Goal: Task Accomplishment & Management: Use online tool/utility

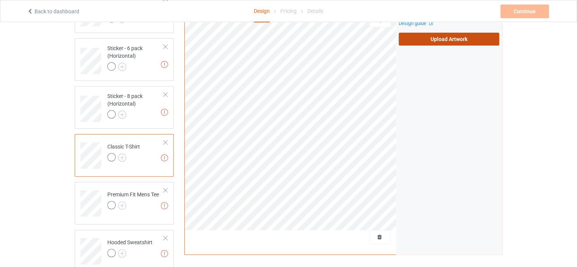
click at [439, 38] on label "Upload Artwork" at bounding box center [449, 39] width 101 height 13
click at [0, 0] on input "Upload Artwork" at bounding box center [0, 0] width 0 height 0
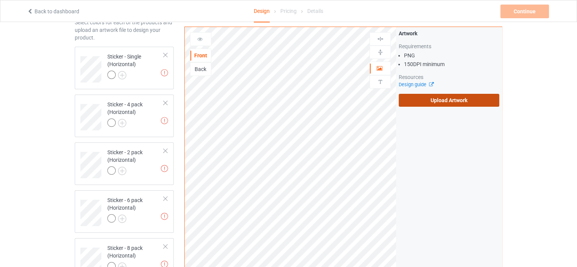
click at [414, 102] on label "Upload Artwork" at bounding box center [449, 100] width 101 height 13
click at [0, 0] on input "Upload Artwork" at bounding box center [0, 0] width 0 height 0
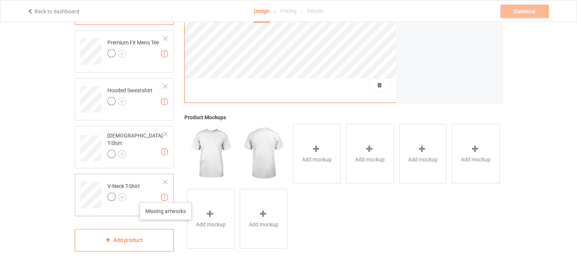
click at [165, 195] on img at bounding box center [164, 197] width 7 height 7
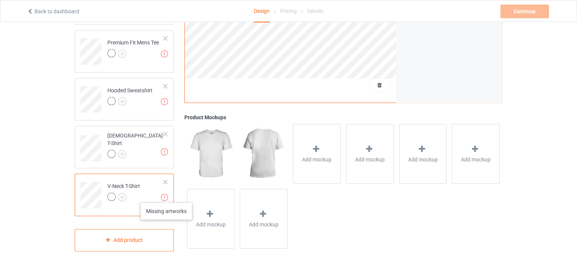
click at [166, 195] on img at bounding box center [164, 197] width 7 height 7
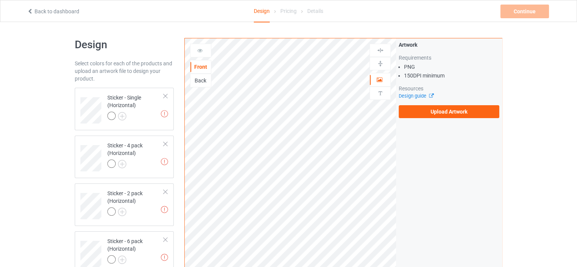
click at [199, 53] on div at bounding box center [200, 51] width 20 height 8
click at [198, 75] on div "Back" at bounding box center [200, 81] width 21 height 14
click at [201, 77] on div "Back" at bounding box center [200, 81] width 20 height 8
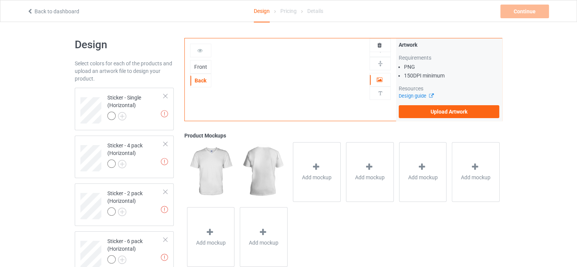
click at [205, 69] on div "Front" at bounding box center [200, 67] width 20 height 8
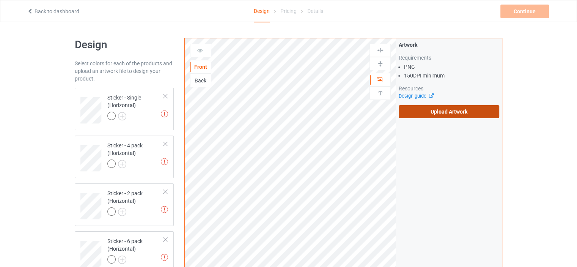
click at [431, 108] on label "Upload Artwork" at bounding box center [449, 111] width 101 height 13
click at [0, 0] on input "Upload Artwork" at bounding box center [0, 0] width 0 height 0
click at [444, 111] on label "Upload Artwork" at bounding box center [449, 111] width 101 height 13
click at [0, 0] on input "Upload Artwork" at bounding box center [0, 0] width 0 height 0
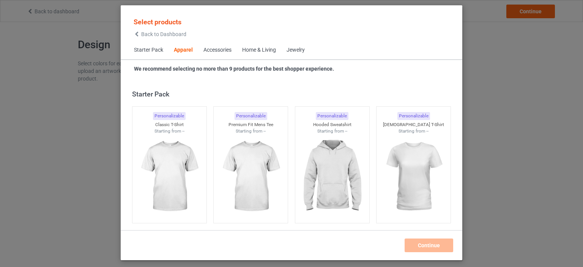
scroll to position [282, 0]
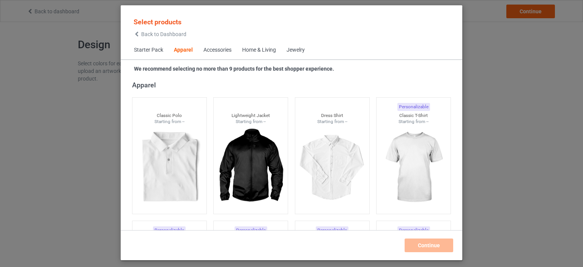
click at [397, 85] on div "Apparel" at bounding box center [293, 84] width 322 height 9
click at [474, 92] on div "Select products Back to Dashboard Starter Pack Apparel Accessories Home & Livin…" at bounding box center [291, 133] width 583 height 267
click at [510, 33] on div "Select products Back to Dashboard Starter Pack Apparel Accessories Home & Livin…" at bounding box center [291, 133] width 583 height 267
click at [134, 31] on div "Select products Back to Dashboard" at bounding box center [160, 26] width 53 height 19
click at [138, 36] on icon at bounding box center [137, 33] width 6 height 5
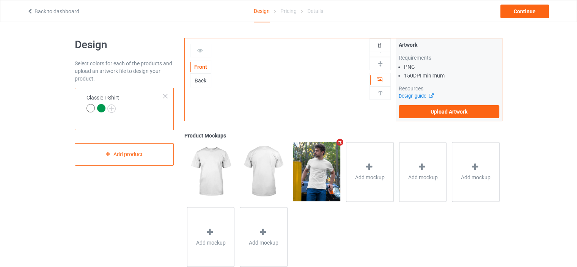
click at [234, 83] on div "Front Back Artwork Upload artwork before adding personalization" at bounding box center [291, 79] width 212 height 82
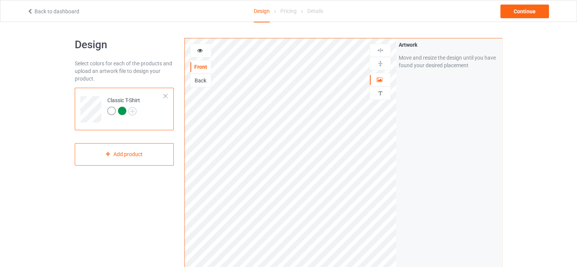
click at [422, 110] on div "Artwork Move and resize the design until you have found your desired placement" at bounding box center [449, 182] width 106 height 288
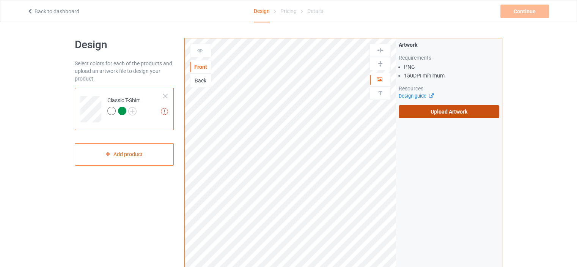
click at [443, 115] on label "Upload Artwork" at bounding box center [449, 111] width 101 height 13
click at [0, 0] on input "Upload Artwork" at bounding box center [0, 0] width 0 height 0
click at [436, 114] on label "Upload Artwork" at bounding box center [449, 111] width 101 height 13
click at [0, 0] on input "Upload Artwork" at bounding box center [0, 0] width 0 height 0
click at [438, 113] on label "Upload Artwork" at bounding box center [449, 111] width 101 height 13
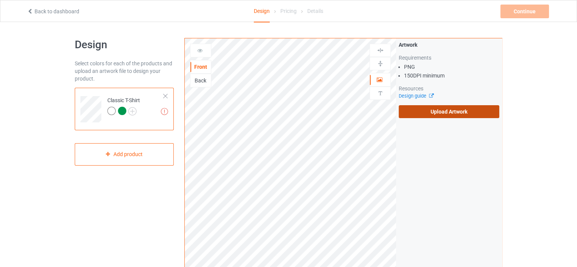
click at [0, 0] on input "Upload Artwork" at bounding box center [0, 0] width 0 height 0
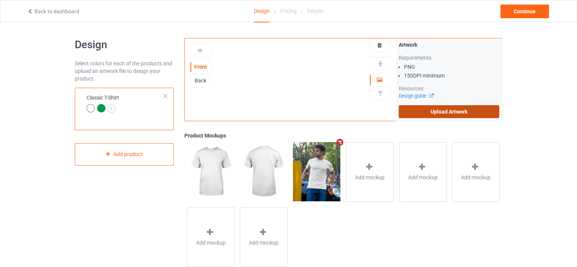
click at [412, 112] on label "Upload Artwork" at bounding box center [449, 111] width 101 height 13
click at [0, 0] on input "Upload Artwork" at bounding box center [0, 0] width 0 height 0
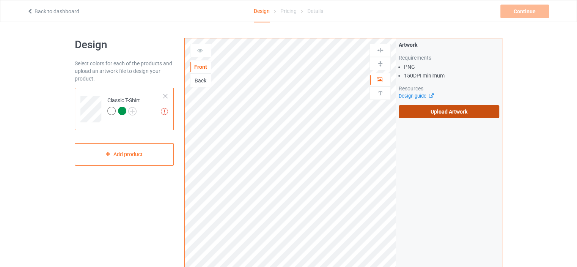
click at [407, 113] on label "Upload Artwork" at bounding box center [449, 111] width 101 height 13
click at [0, 0] on input "Upload Artwork" at bounding box center [0, 0] width 0 height 0
click at [416, 113] on label "Upload Artwork" at bounding box center [449, 111] width 101 height 13
click at [0, 0] on input "Upload Artwork" at bounding box center [0, 0] width 0 height 0
click at [291, 13] on div "Pricing" at bounding box center [288, 10] width 16 height 21
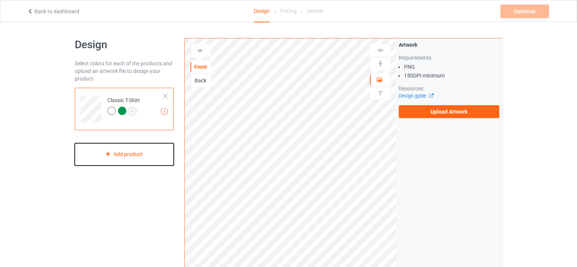
click at [145, 145] on div "Add product" at bounding box center [124, 154] width 99 height 22
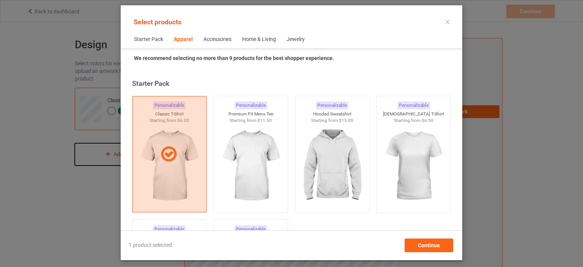
scroll to position [282, 0]
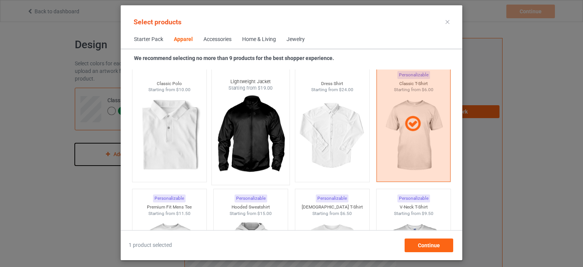
scroll to position [455, 0]
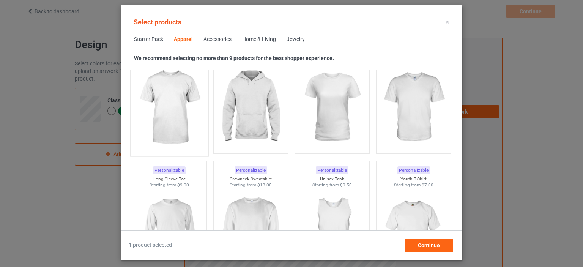
click at [170, 124] on img at bounding box center [169, 107] width 71 height 89
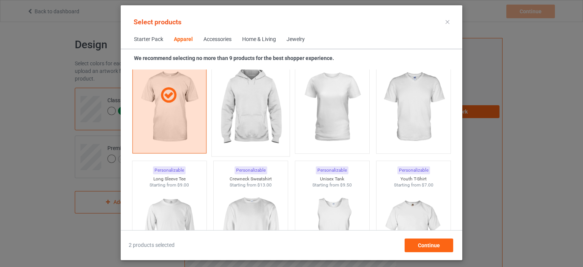
click at [267, 124] on img at bounding box center [250, 107] width 71 height 89
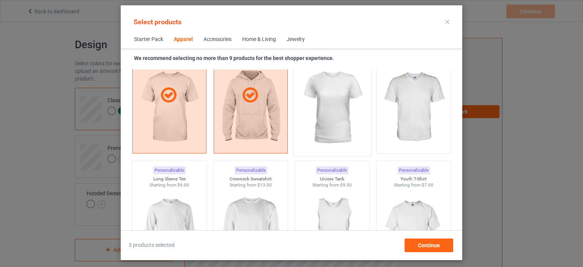
click at [328, 123] on img at bounding box center [331, 107] width 71 height 89
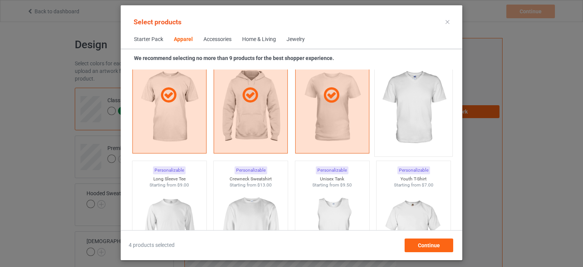
click at [399, 121] on img at bounding box center [413, 107] width 71 height 89
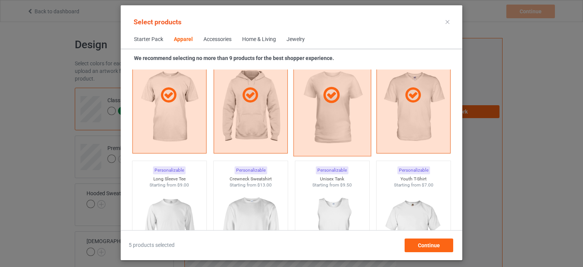
scroll to position [607, 0]
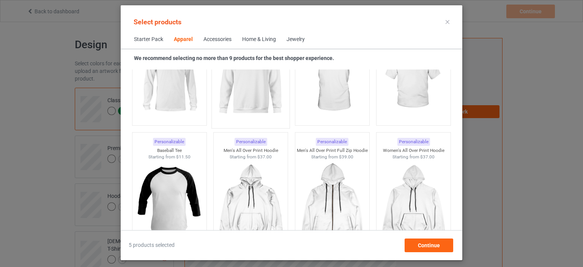
click at [227, 106] on img at bounding box center [250, 79] width 71 height 89
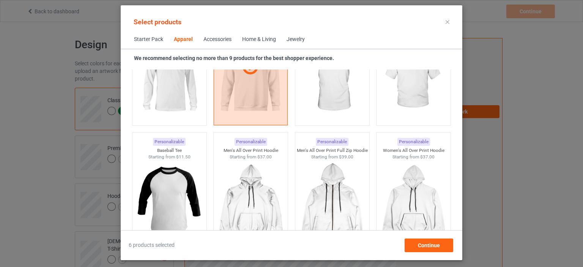
click at [260, 41] on div "Home & Living" at bounding box center [259, 40] width 34 height 8
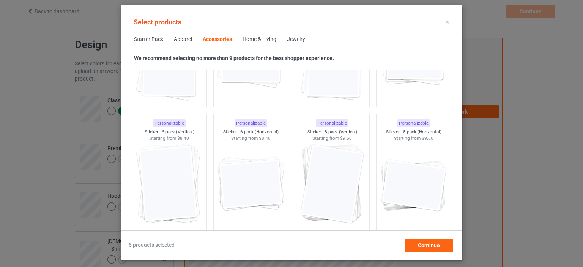
scroll to position [2600, 0]
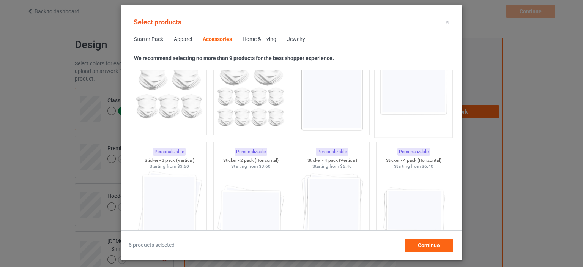
click at [384, 101] on img at bounding box center [413, 88] width 71 height 89
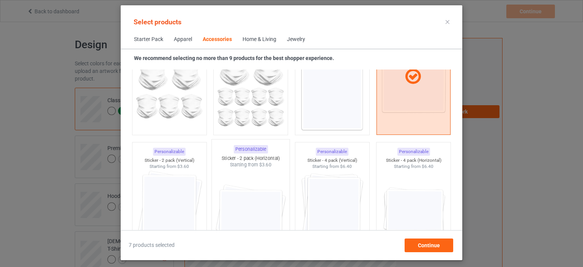
click at [238, 206] on img at bounding box center [250, 212] width 71 height 89
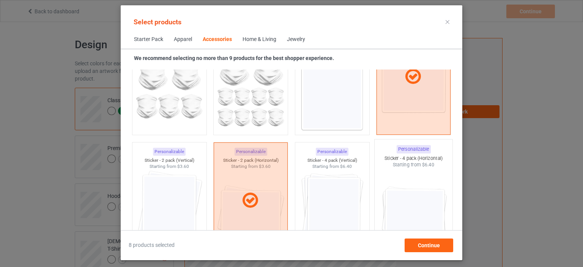
click at [393, 208] on img at bounding box center [413, 212] width 71 height 89
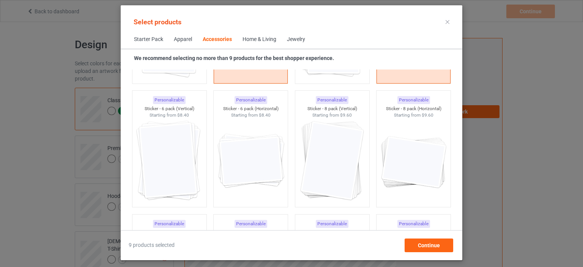
scroll to position [2782, 0]
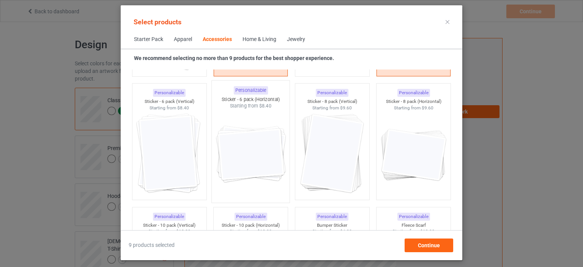
click at [266, 166] on img at bounding box center [250, 153] width 71 height 89
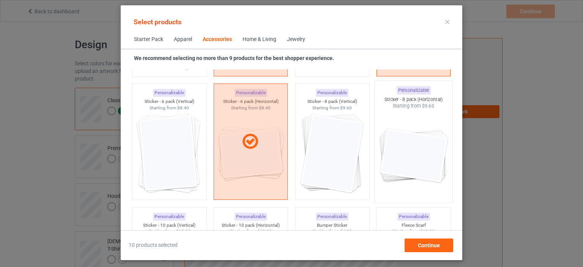
click at [428, 162] on img at bounding box center [413, 153] width 71 height 89
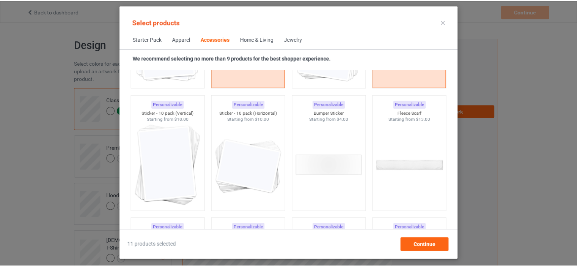
scroll to position [2903, 0]
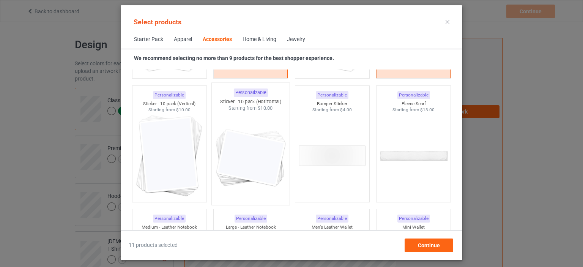
click at [255, 168] on img at bounding box center [250, 156] width 71 height 89
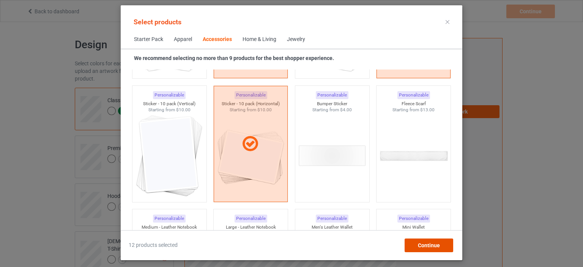
click at [427, 246] on span "Continue" at bounding box center [429, 245] width 22 height 6
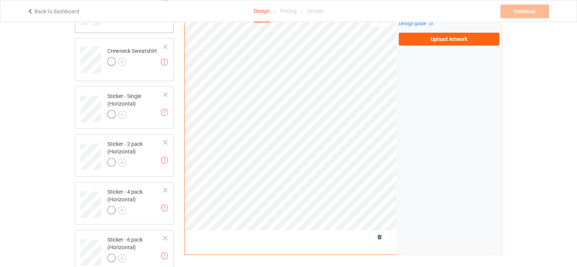
scroll to position [137, 0]
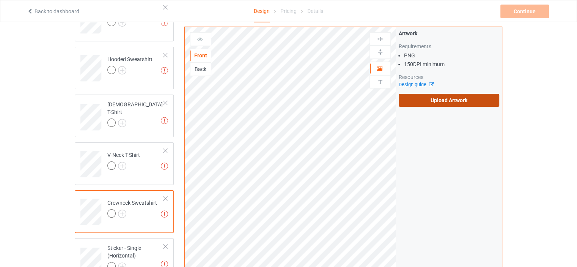
click at [418, 104] on label "Upload Artwork" at bounding box center [449, 100] width 101 height 13
click at [0, 0] on input "Upload Artwork" at bounding box center [0, 0] width 0 height 0
click at [429, 95] on label "Upload Artwork" at bounding box center [449, 100] width 101 height 13
click at [0, 0] on input "Upload Artwork" at bounding box center [0, 0] width 0 height 0
click at [422, 116] on div "Artwork Requirements PNG 150 DPI minimum Resources Design guide Upload Artwork" at bounding box center [449, 171] width 106 height 288
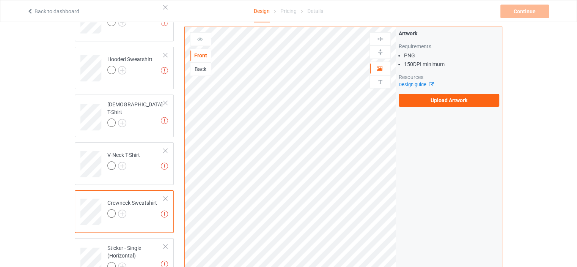
click at [423, 110] on div "Artwork Requirements PNG 150 DPI minimum Resources Design guide Upload Artwork" at bounding box center [449, 171] width 106 height 288
click at [428, 106] on label "Upload Artwork" at bounding box center [449, 100] width 101 height 13
click at [0, 0] on input "Upload Artwork" at bounding box center [0, 0] width 0 height 0
click at [441, 93] on div "Artwork Requirements PNG 150 DPI minimum Resources Design guide Upload Artwork" at bounding box center [449, 68] width 101 height 77
click at [441, 97] on label "Upload Artwork" at bounding box center [449, 100] width 101 height 13
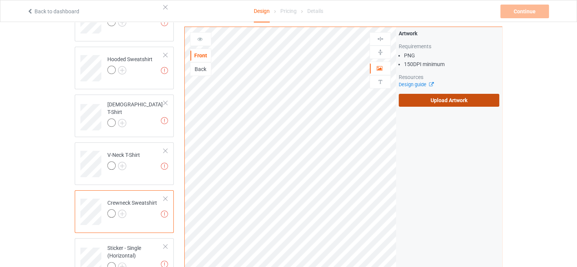
click at [0, 0] on input "Upload Artwork" at bounding box center [0, 0] width 0 height 0
click at [414, 87] on link "Design guide" at bounding box center [416, 85] width 35 height 6
click at [449, 115] on div "Artwork Requirements PNG 150 DPI minimum Resources Design guide Upload Artwork" at bounding box center [449, 171] width 106 height 288
click at [445, 102] on label "Upload Artwork" at bounding box center [449, 100] width 101 height 13
click at [0, 0] on input "Upload Artwork" at bounding box center [0, 0] width 0 height 0
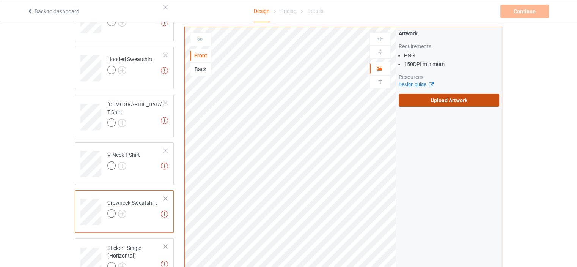
click at [436, 101] on label "Upload Artwork" at bounding box center [449, 100] width 101 height 13
click at [0, 0] on input "Upload Artwork" at bounding box center [0, 0] width 0 height 0
